Goal: Task Accomplishment & Management: Use online tool/utility

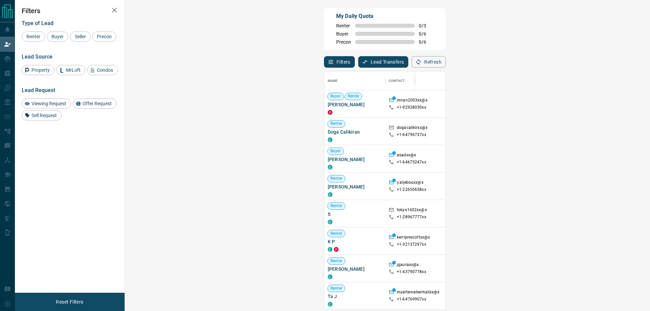
scroll to position [233, 505]
click at [54, 34] on span "Buyer" at bounding box center [57, 36] width 17 height 5
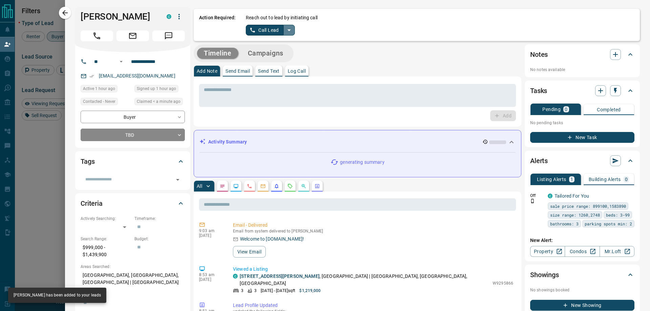
click at [292, 30] on icon "split button" at bounding box center [289, 30] width 8 height 8
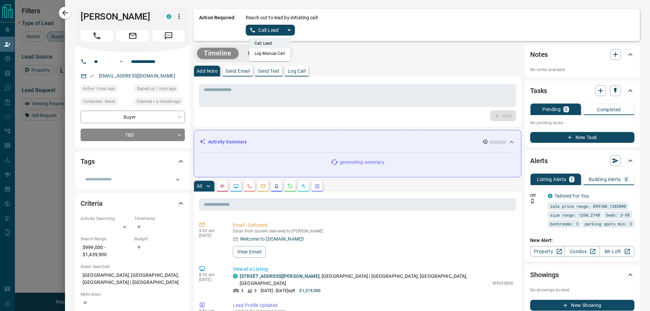
click at [274, 56] on li "Log Manual Call" at bounding box center [269, 53] width 41 height 10
click at [262, 28] on button "Log Manual Call" at bounding box center [268, 30] width 45 height 11
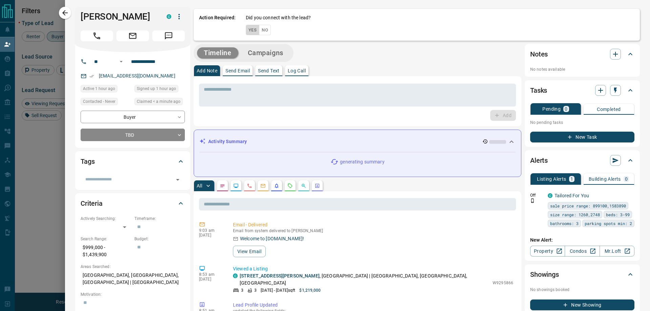
click at [251, 28] on button "Yes" at bounding box center [253, 30] width 14 height 10
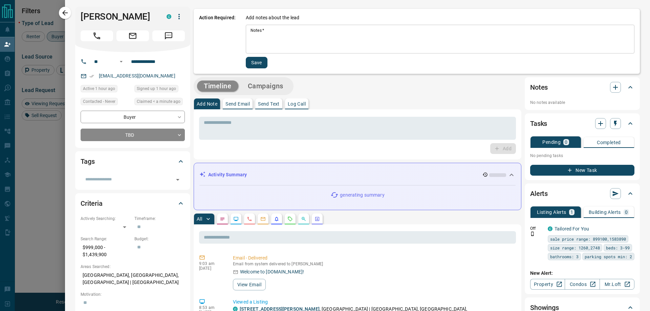
click at [258, 33] on textarea "Notes   *" at bounding box center [439, 39] width 379 height 23
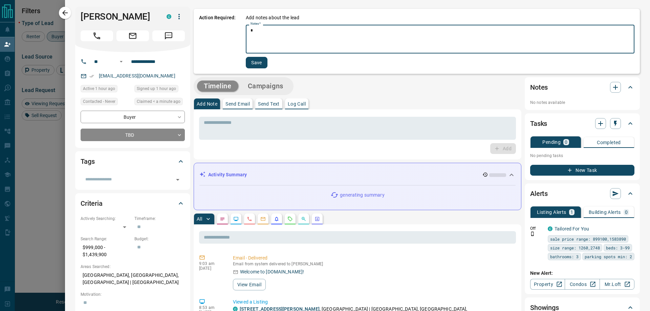
type textarea "*"
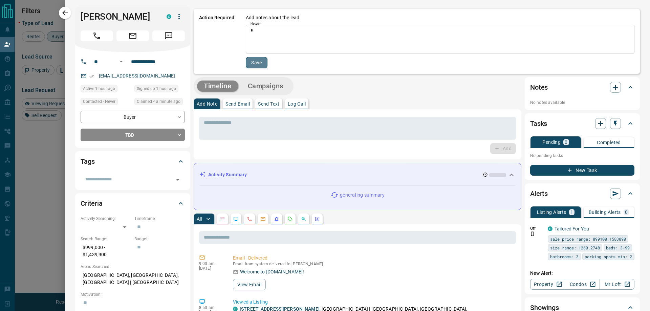
click at [255, 63] on button "Save" at bounding box center [257, 63] width 22 height 12
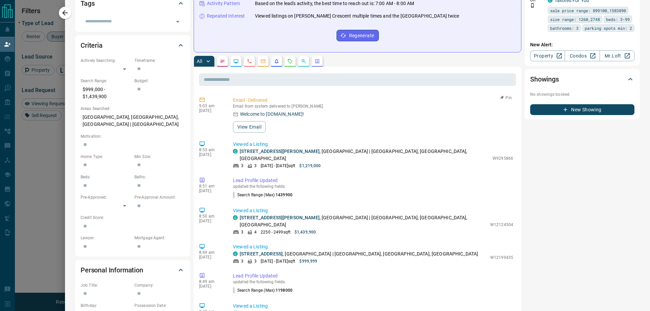
scroll to position [0, 0]
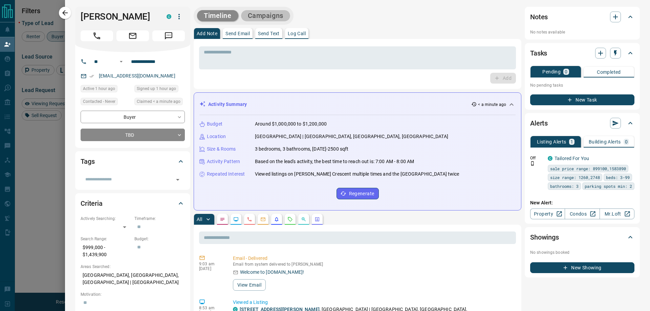
click at [267, 13] on button "Campaigns" at bounding box center [265, 15] width 49 height 11
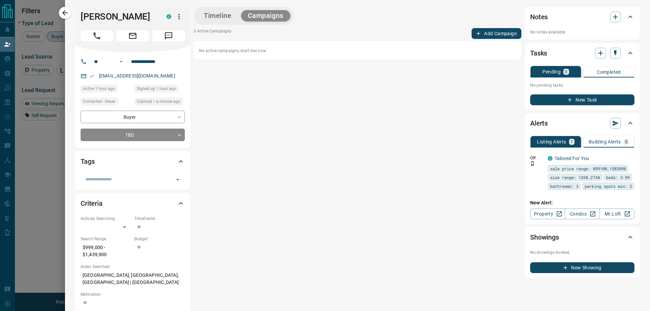
click at [496, 31] on button "Add Campaign" at bounding box center [496, 33] width 50 height 11
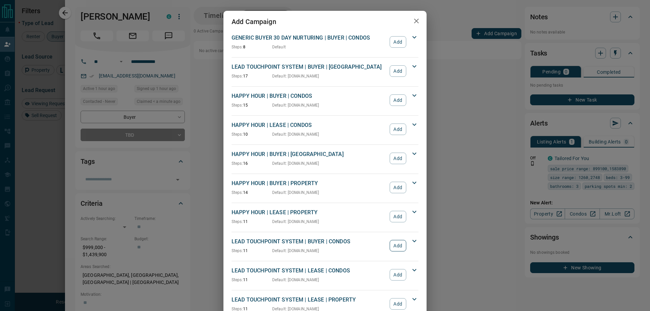
click at [401, 246] on button "Add" at bounding box center [398, 246] width 17 height 12
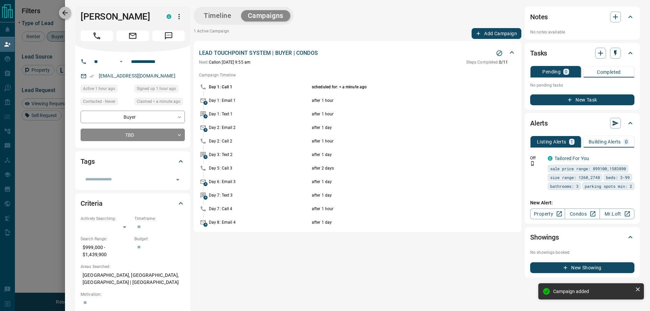
click at [63, 11] on icon "button" at bounding box center [65, 13] width 8 height 8
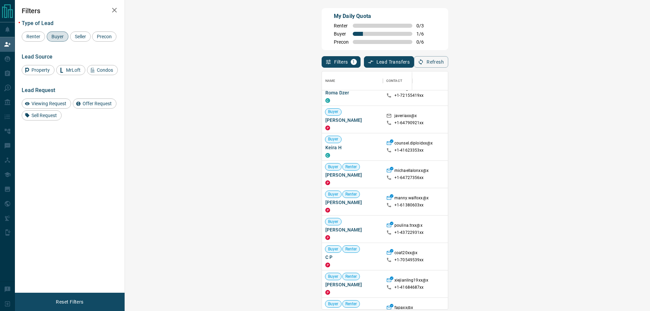
scroll to position [79, 0]
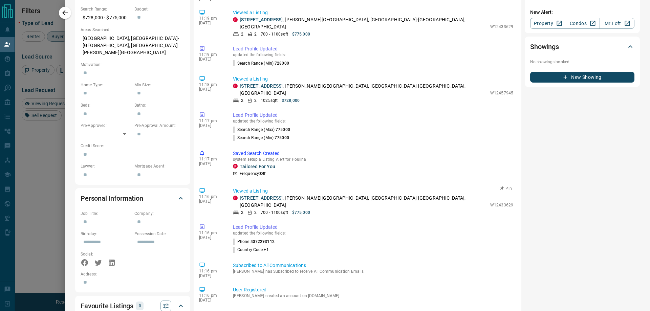
scroll to position [0, 0]
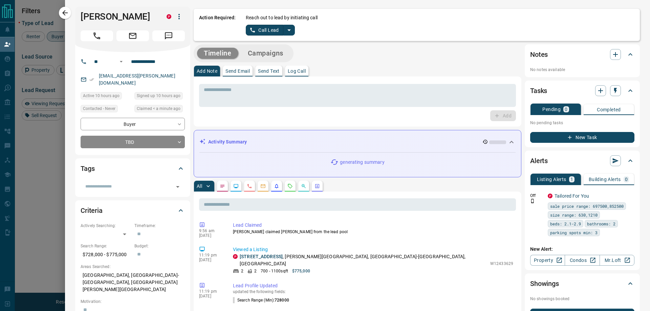
click at [291, 29] on icon "split button" at bounding box center [289, 30] width 8 height 8
click at [282, 58] on li "Log Manual Call" at bounding box center [269, 53] width 41 height 10
click at [275, 28] on button "Log Manual Call" at bounding box center [268, 30] width 45 height 11
click at [255, 28] on button "Yes" at bounding box center [253, 30] width 14 height 10
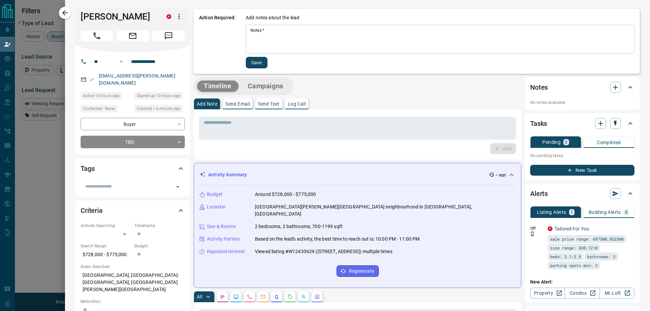
click at [272, 28] on textarea "Notes   *" at bounding box center [439, 39] width 379 height 23
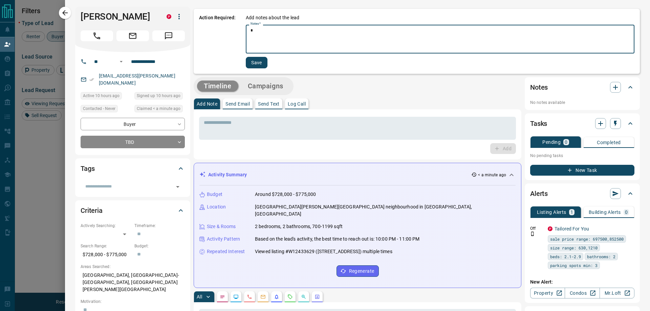
type textarea "*"
click at [255, 57] on div "Add notes about the lead Notes   * * * Notes   * Save" at bounding box center [440, 41] width 389 height 54
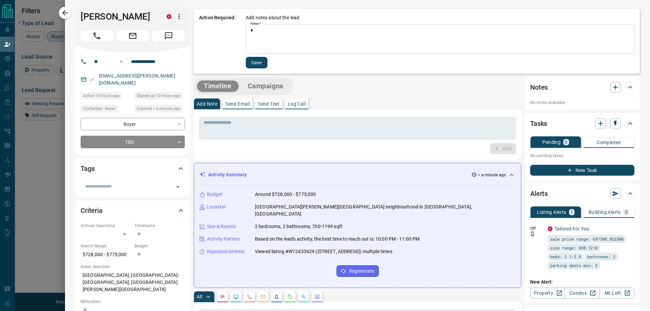
click at [255, 59] on button "Save" at bounding box center [257, 63] width 22 height 12
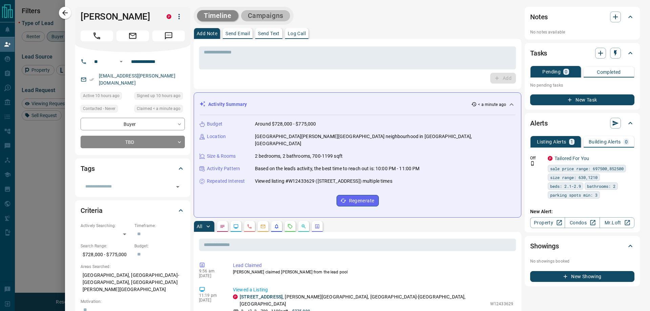
click at [272, 19] on button "Campaigns" at bounding box center [265, 15] width 49 height 11
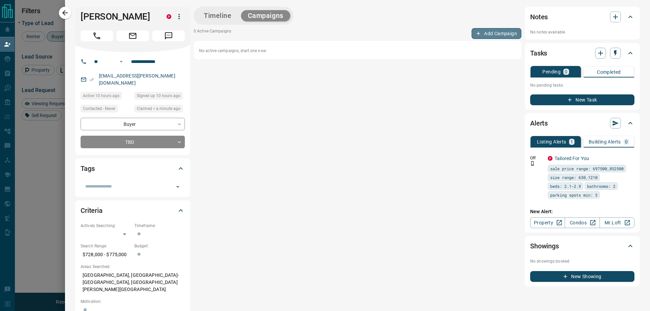
click at [499, 30] on button "Add Campaign" at bounding box center [496, 33] width 50 height 11
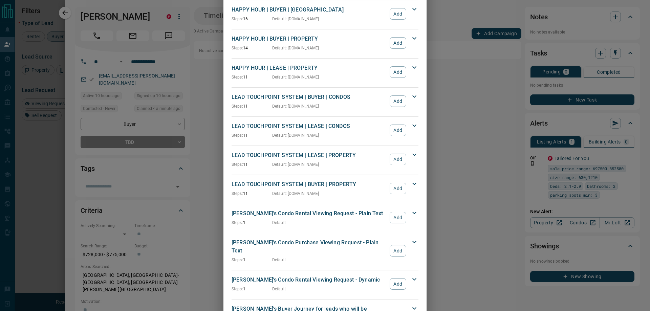
scroll to position [79, 0]
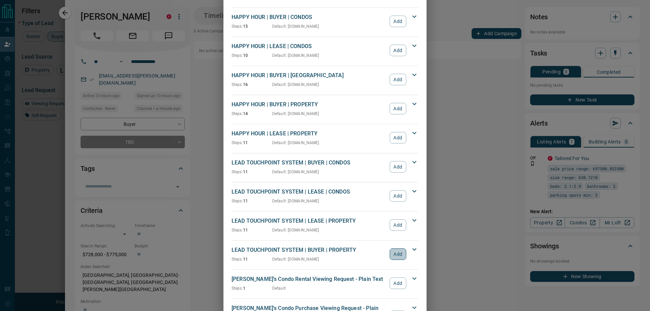
click at [392, 251] on button "Add" at bounding box center [398, 254] width 17 height 12
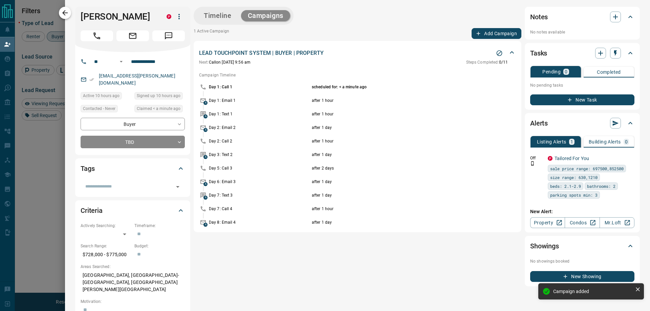
click at [64, 10] on icon "button" at bounding box center [65, 13] width 8 height 8
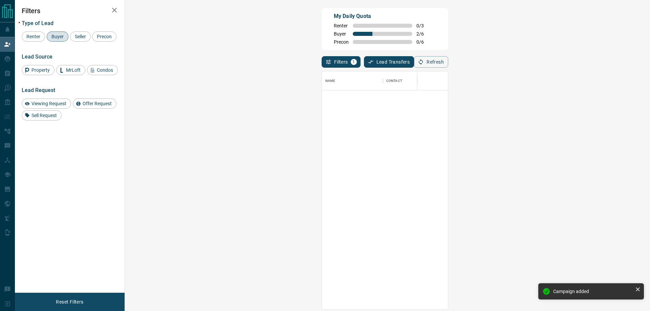
scroll to position [233, 505]
